Goal: Navigation & Orientation: Find specific page/section

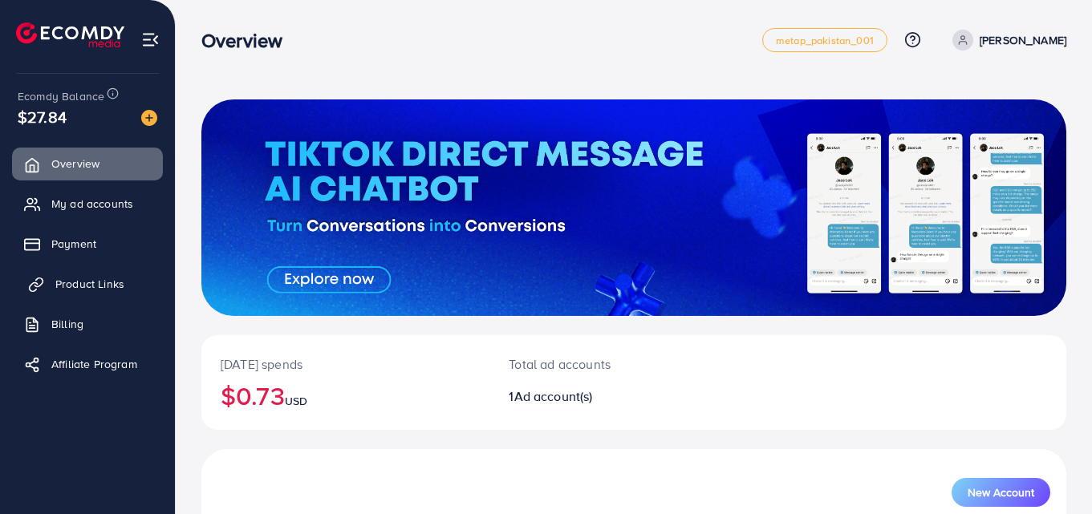
click at [82, 278] on span "Product Links" at bounding box center [89, 284] width 69 height 16
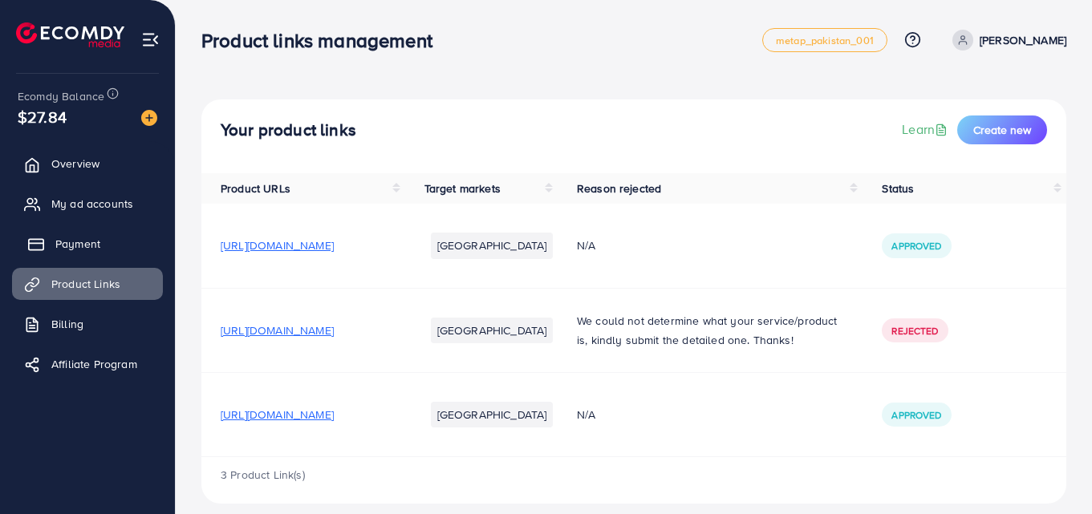
click at [83, 230] on link "Payment" at bounding box center [87, 244] width 151 height 32
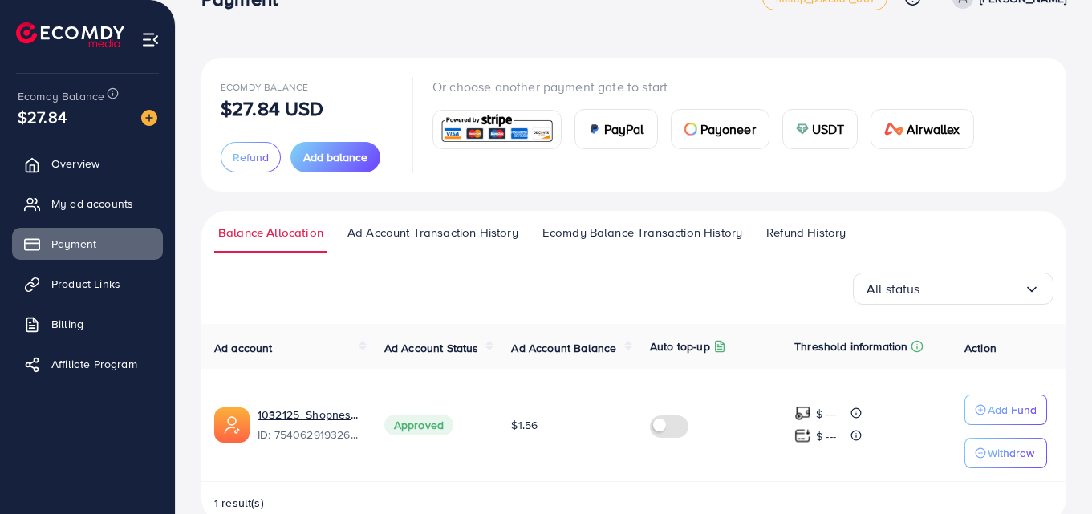
scroll to position [77, 0]
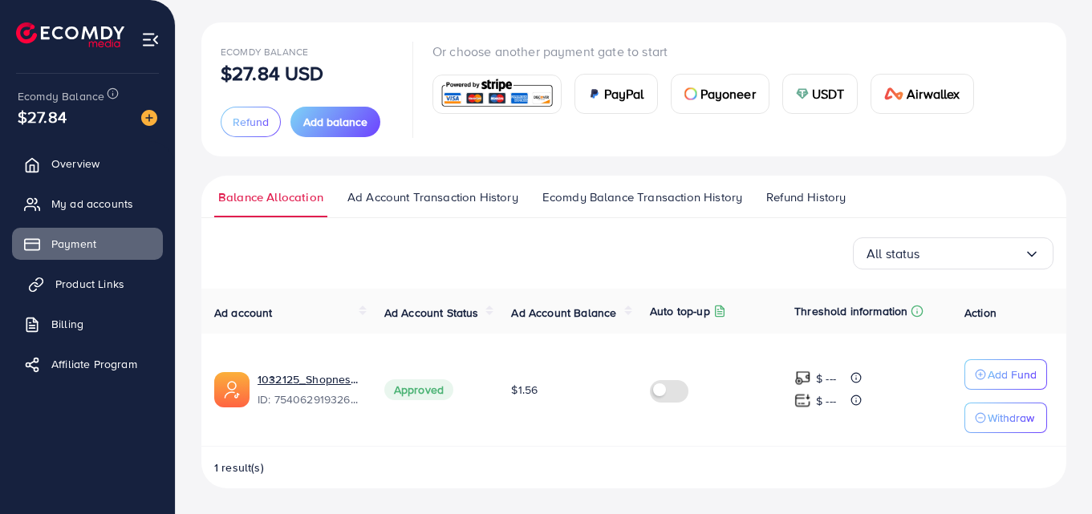
click at [93, 274] on link "Product Links" at bounding box center [87, 284] width 151 height 32
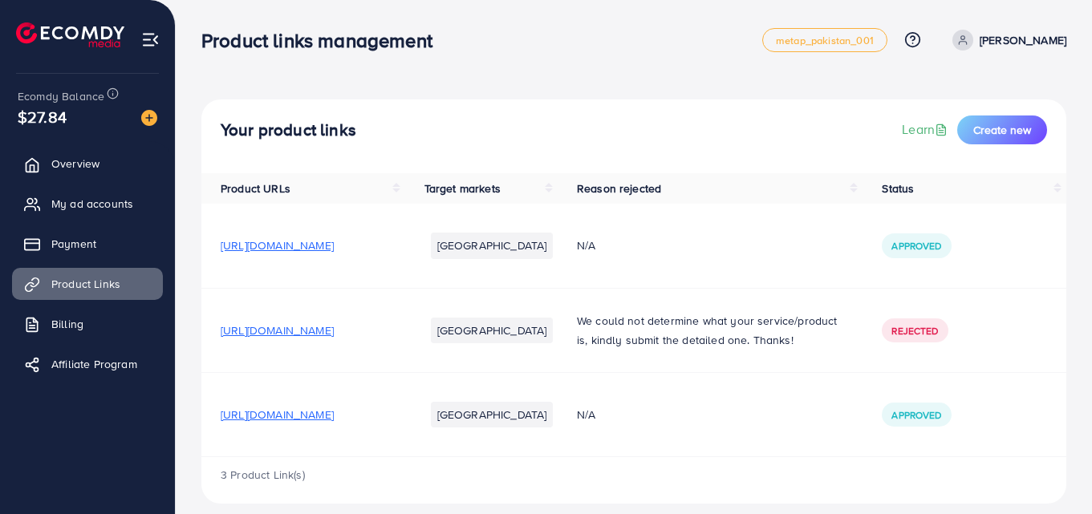
click at [334, 423] on span "[URL][DOMAIN_NAME]" at bounding box center [277, 415] width 113 height 16
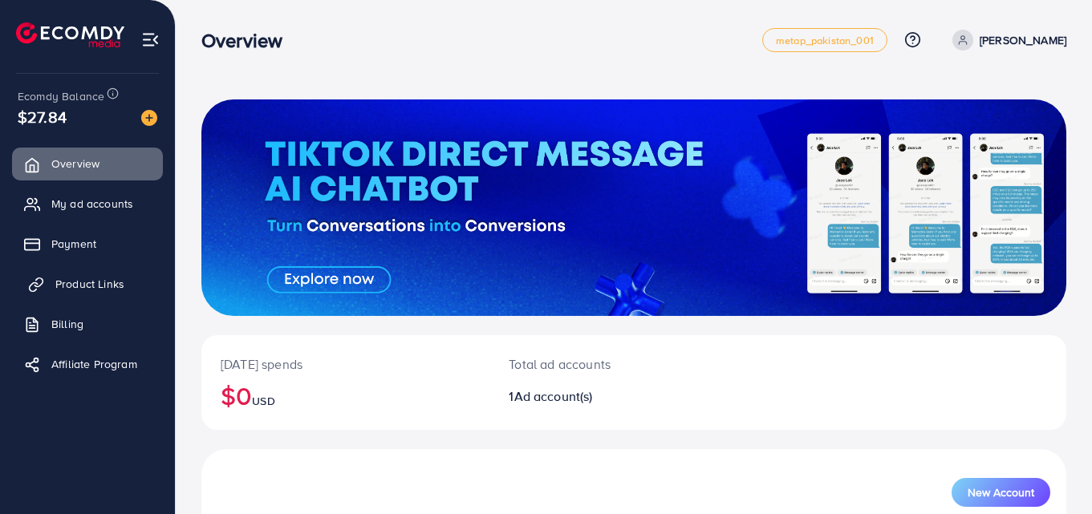
click at [82, 272] on link "Product Links" at bounding box center [87, 284] width 151 height 32
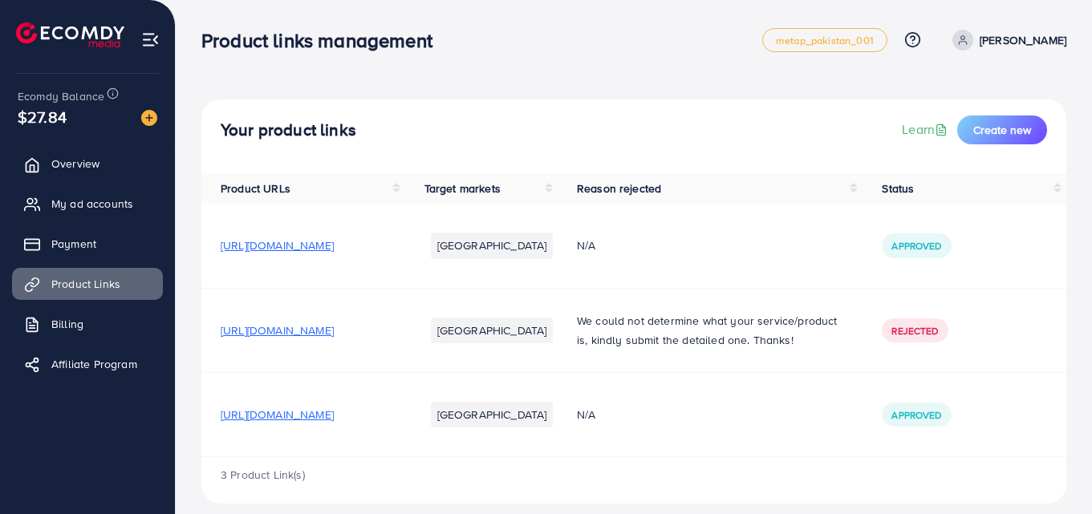
click at [334, 423] on span "[URL][DOMAIN_NAME]" at bounding box center [277, 415] width 113 height 16
